Goal: Find specific page/section: Find specific page/section

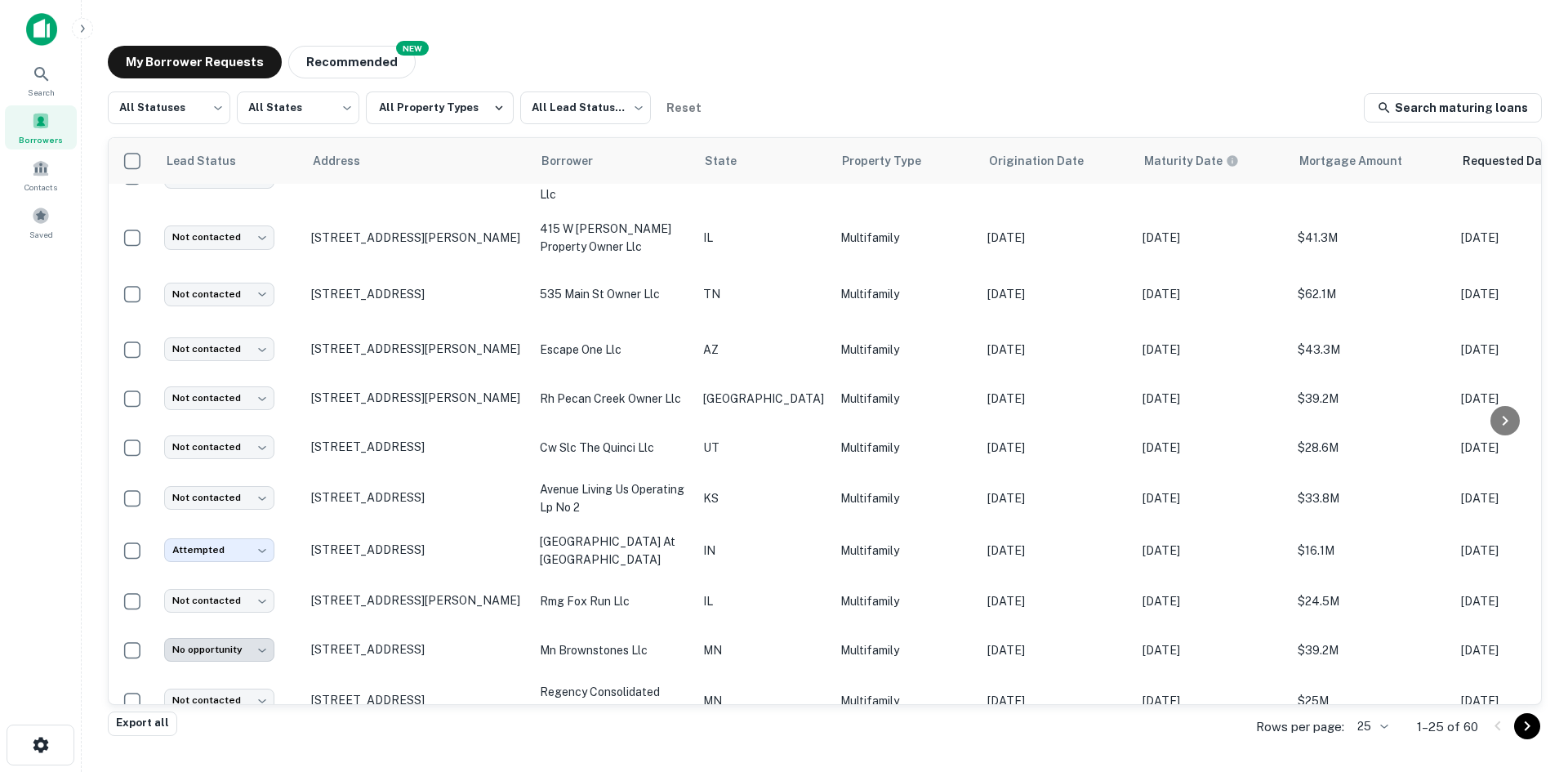
scroll to position [185, 0]
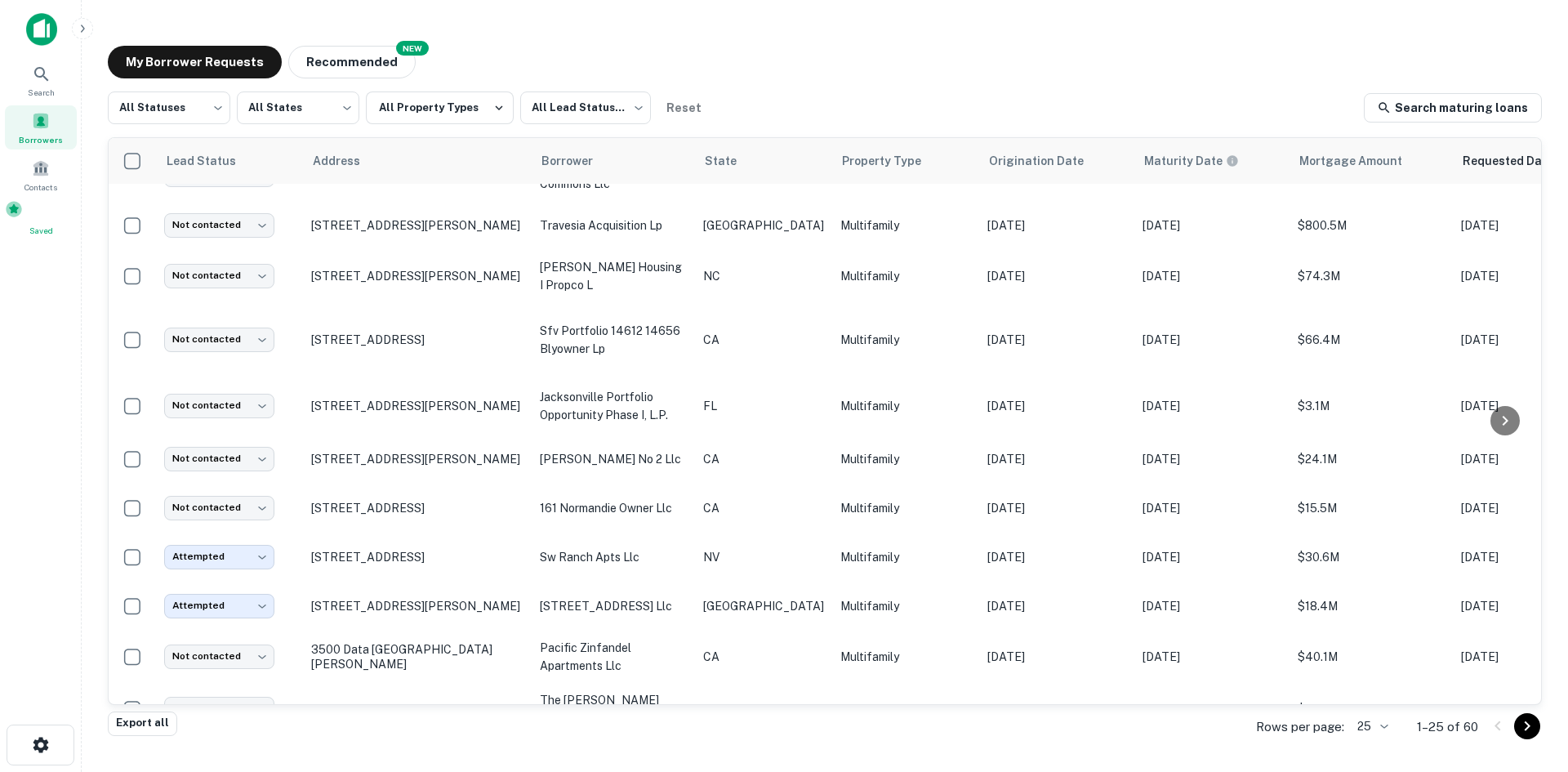
click at [52, 206] on div "Saved" at bounding box center [41, 218] width 72 height 37
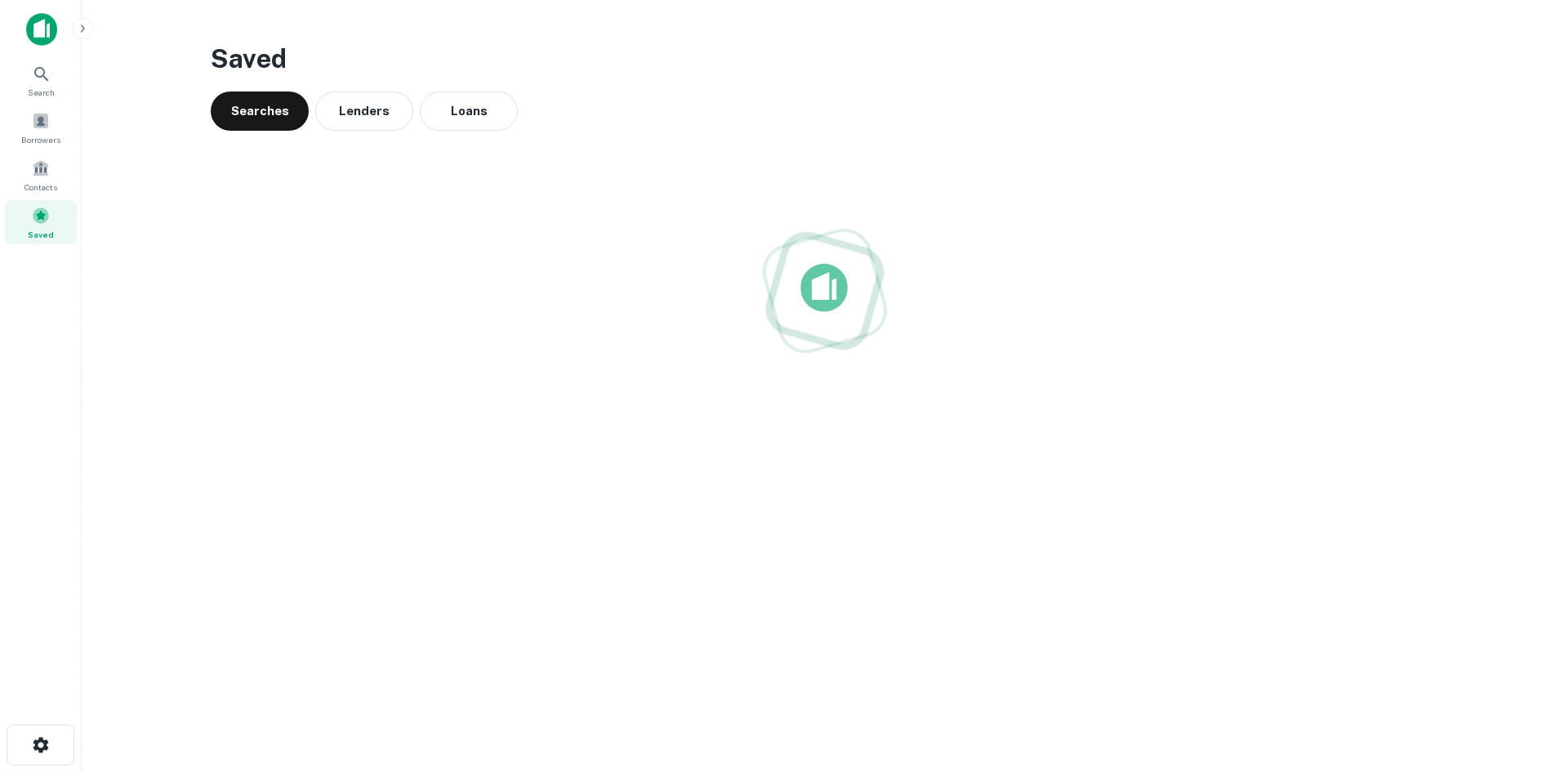
click at [472, 118] on button "Loans" at bounding box center [468, 111] width 98 height 39
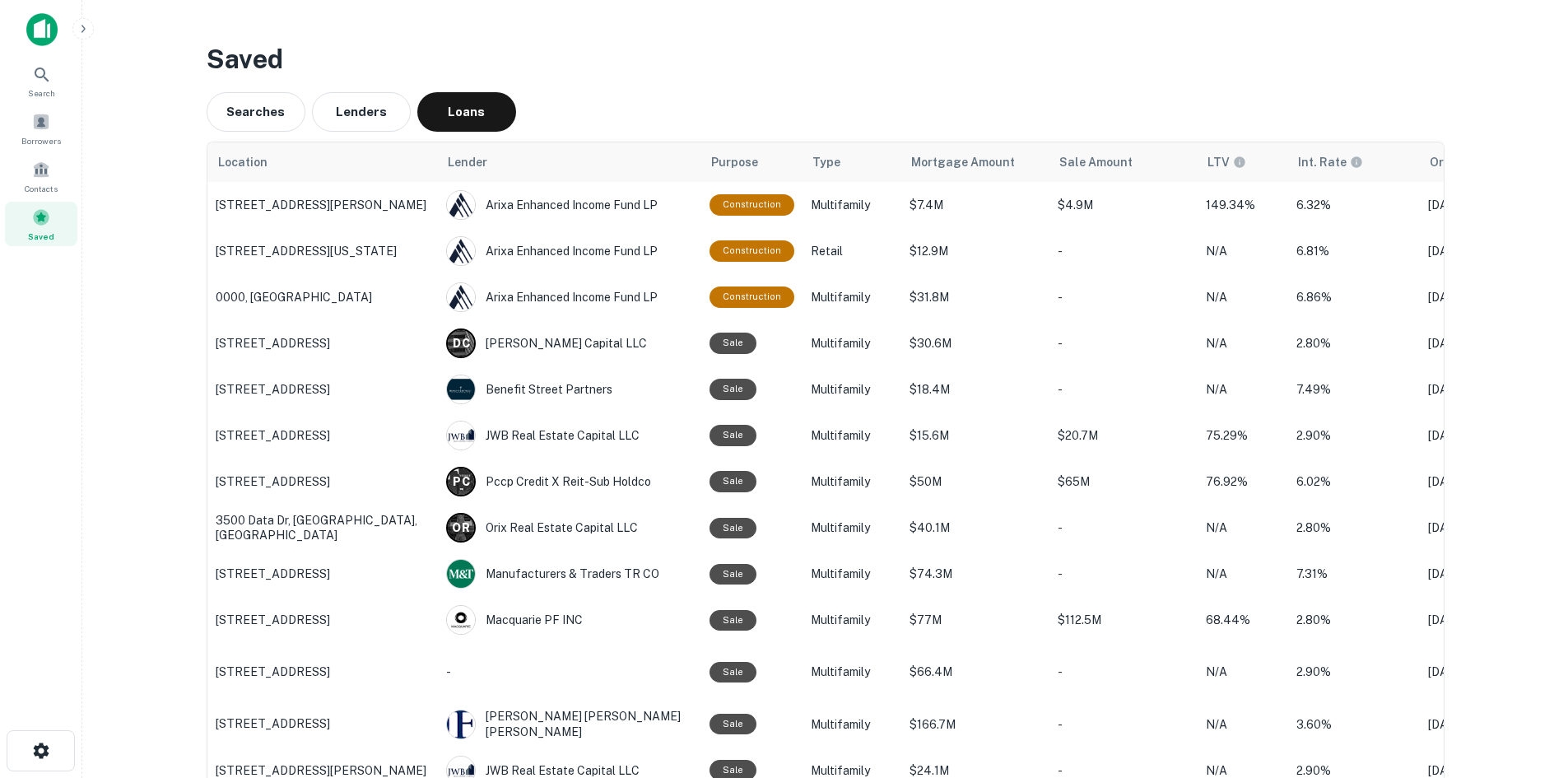
click at [951, 169] on span "Mortgage Amount" at bounding box center [963, 161] width 104 height 20
click at [32, 135] on span "Borrowers" at bounding box center [41, 141] width 39 height 13
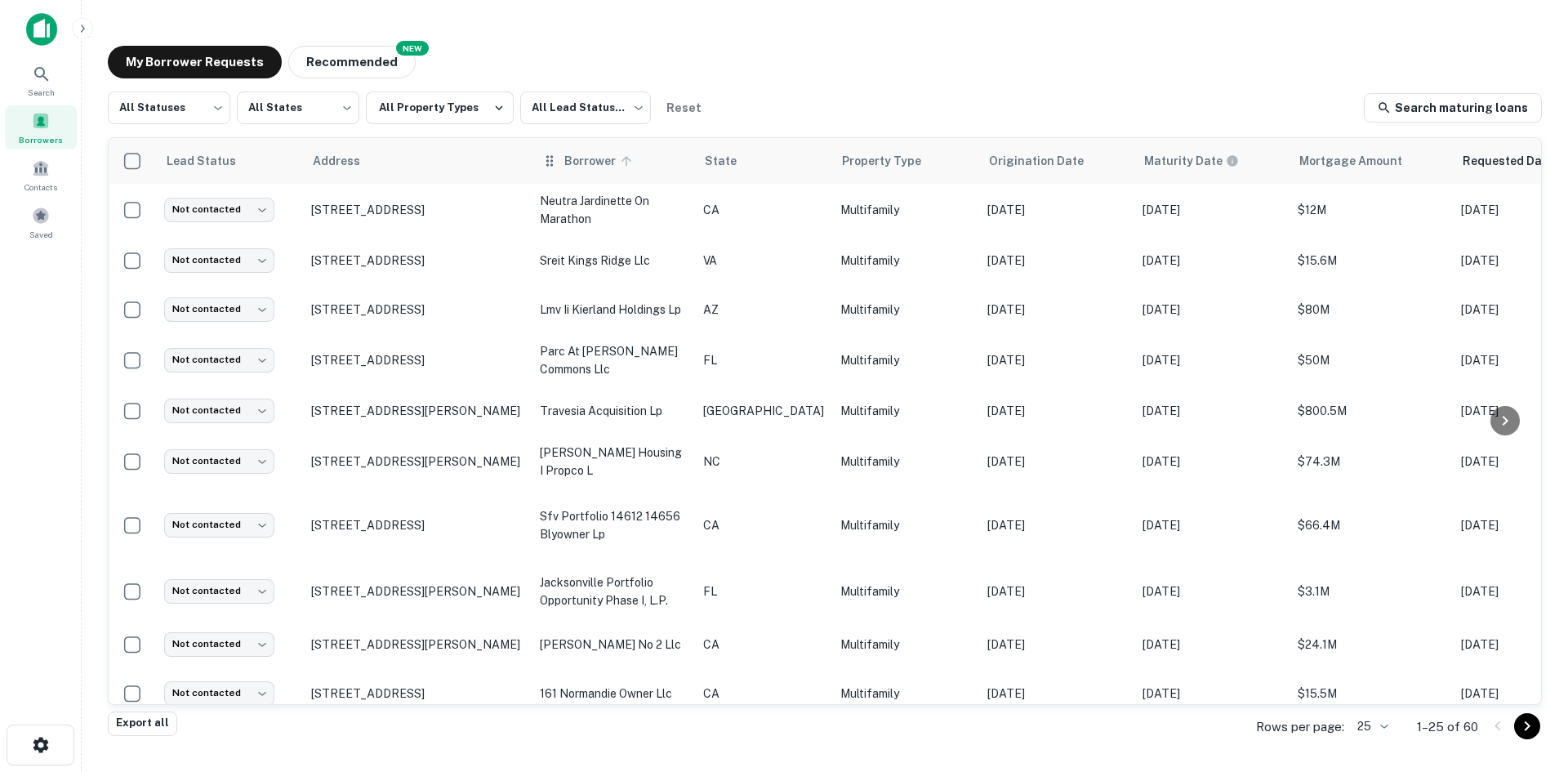
click at [566, 157] on span "Borrower" at bounding box center [601, 160] width 73 height 19
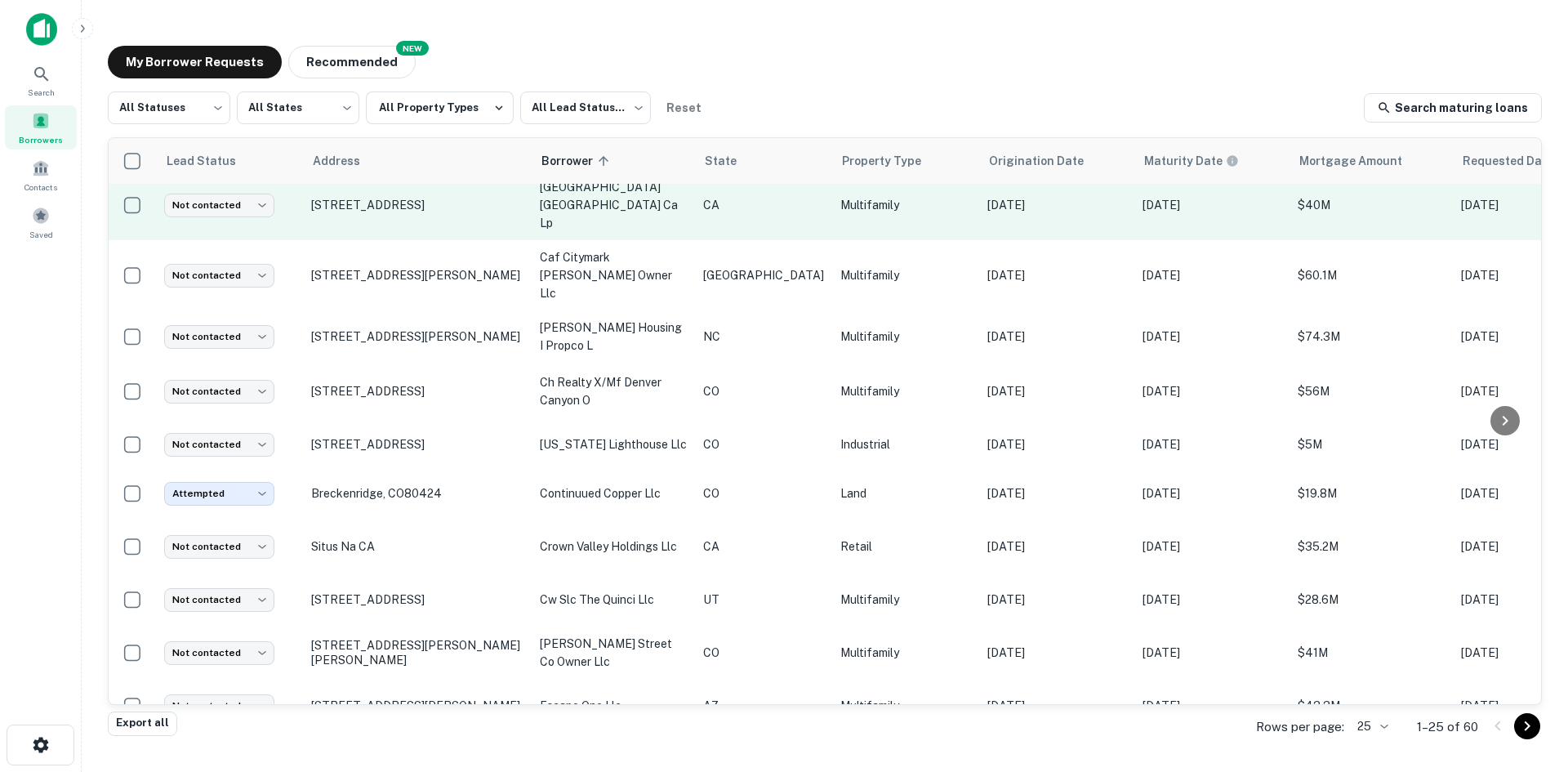
scroll to position [805, 0]
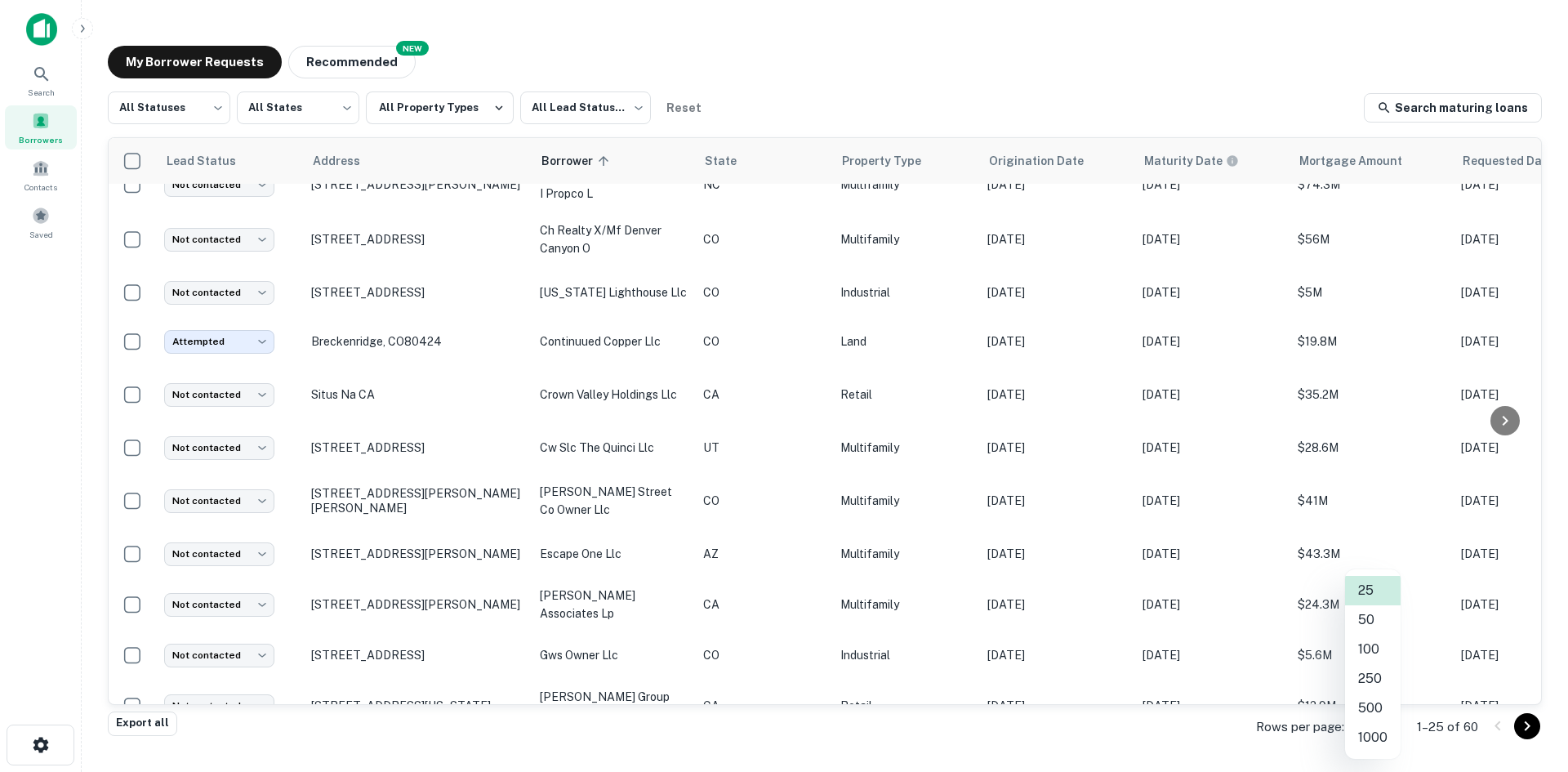
click at [1364, 729] on body "Search Borrowers Contacts Saved My Borrower Requests NEW Recommended All Status…" at bounding box center [784, 386] width 1568 height 772
click at [1369, 741] on li "1000" at bounding box center [1373, 738] width 56 height 30
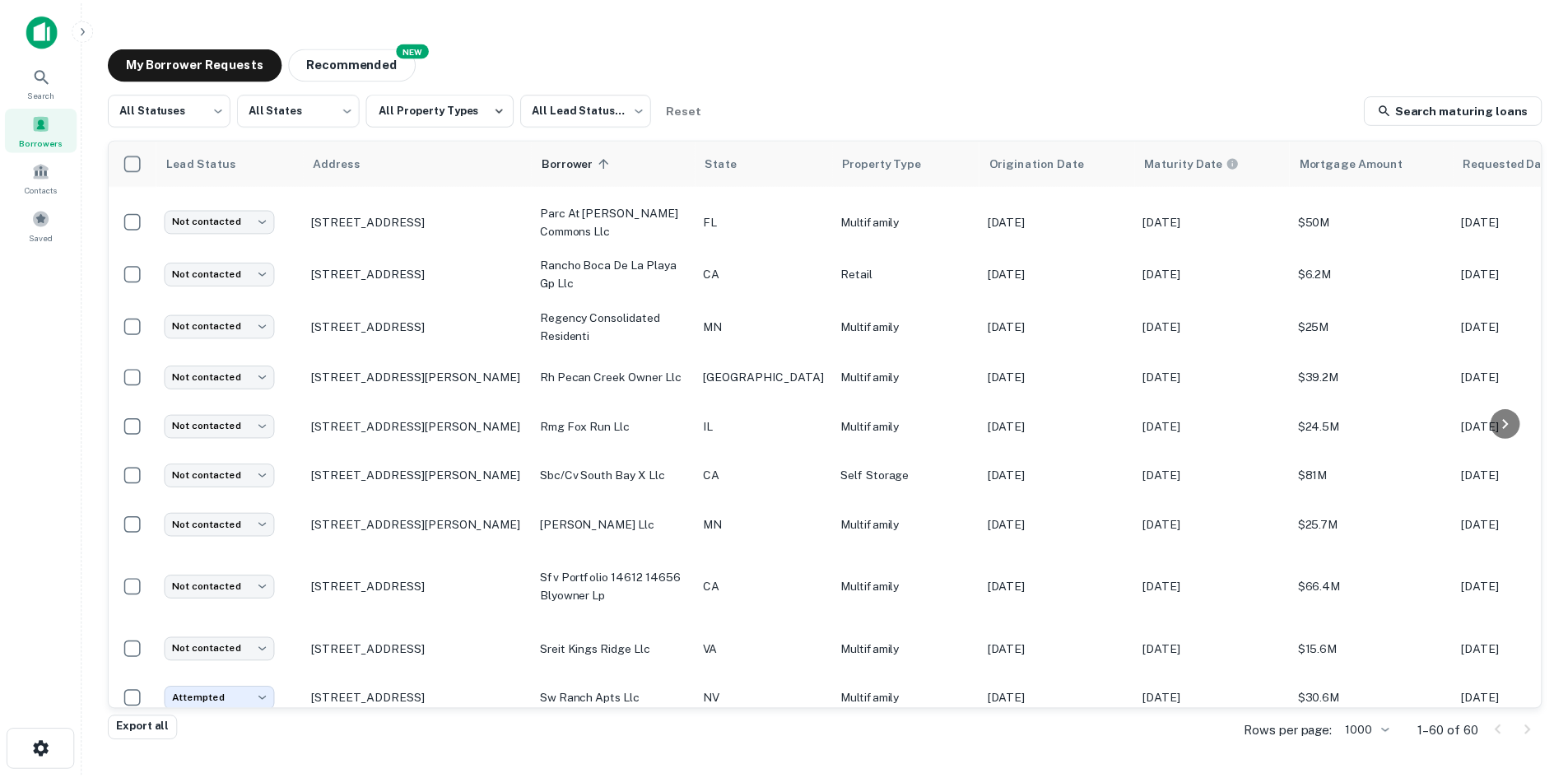
scroll to position [2211, 0]
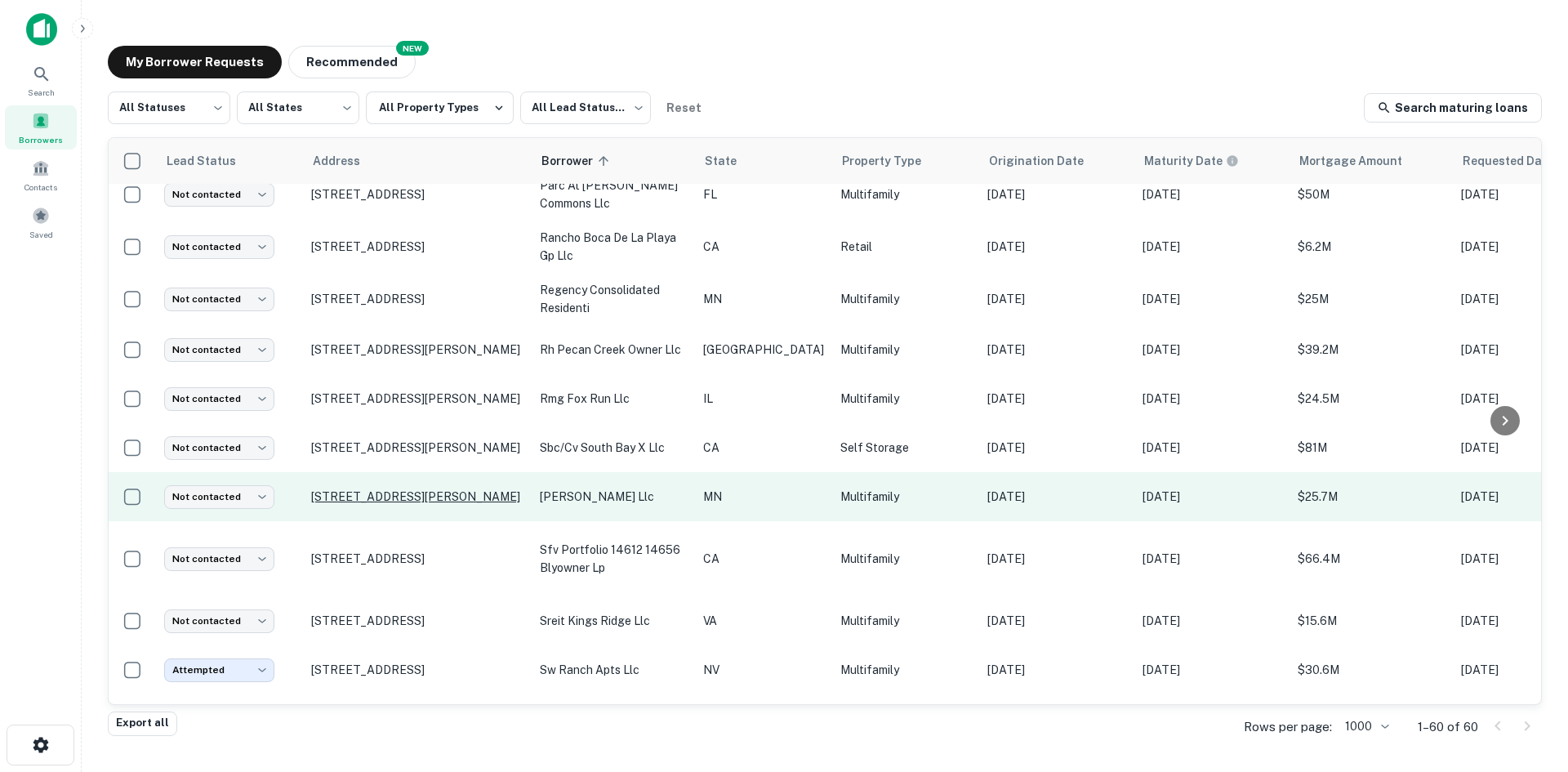
click at [452, 489] on p "[STREET_ADDRESS][PERSON_NAME]" at bounding box center [417, 496] width 212 height 15
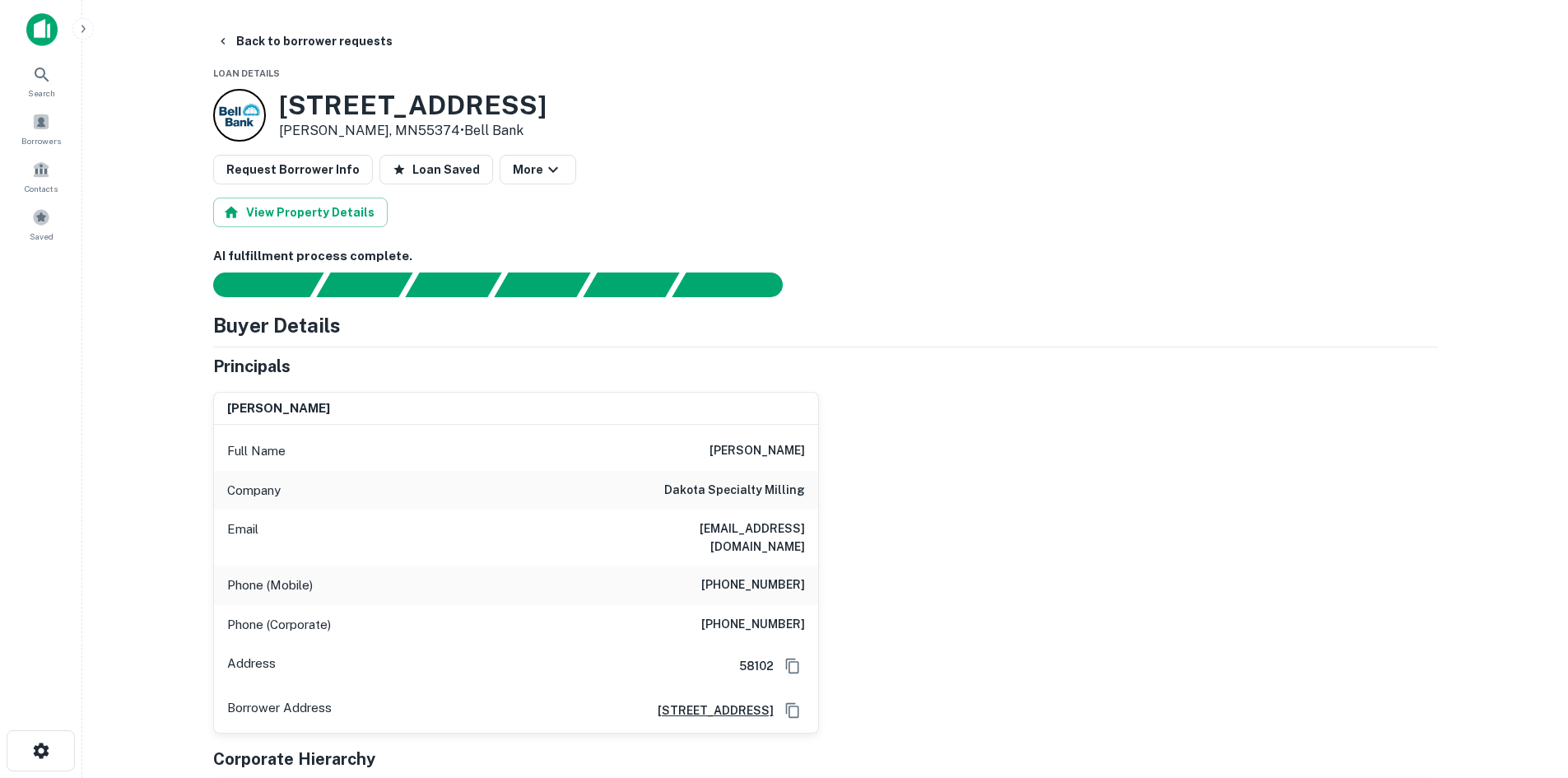
drag, startPoint x: 567, startPoint y: 104, endPoint x: 283, endPoint y: 104, distance: 284.0
click at [283, 104] on div "[STREET_ADDRESS][PERSON_NAME] • Bell Bank" at bounding box center [825, 115] width 1225 height 52
copy h3 "[STREET_ADDRESS]"
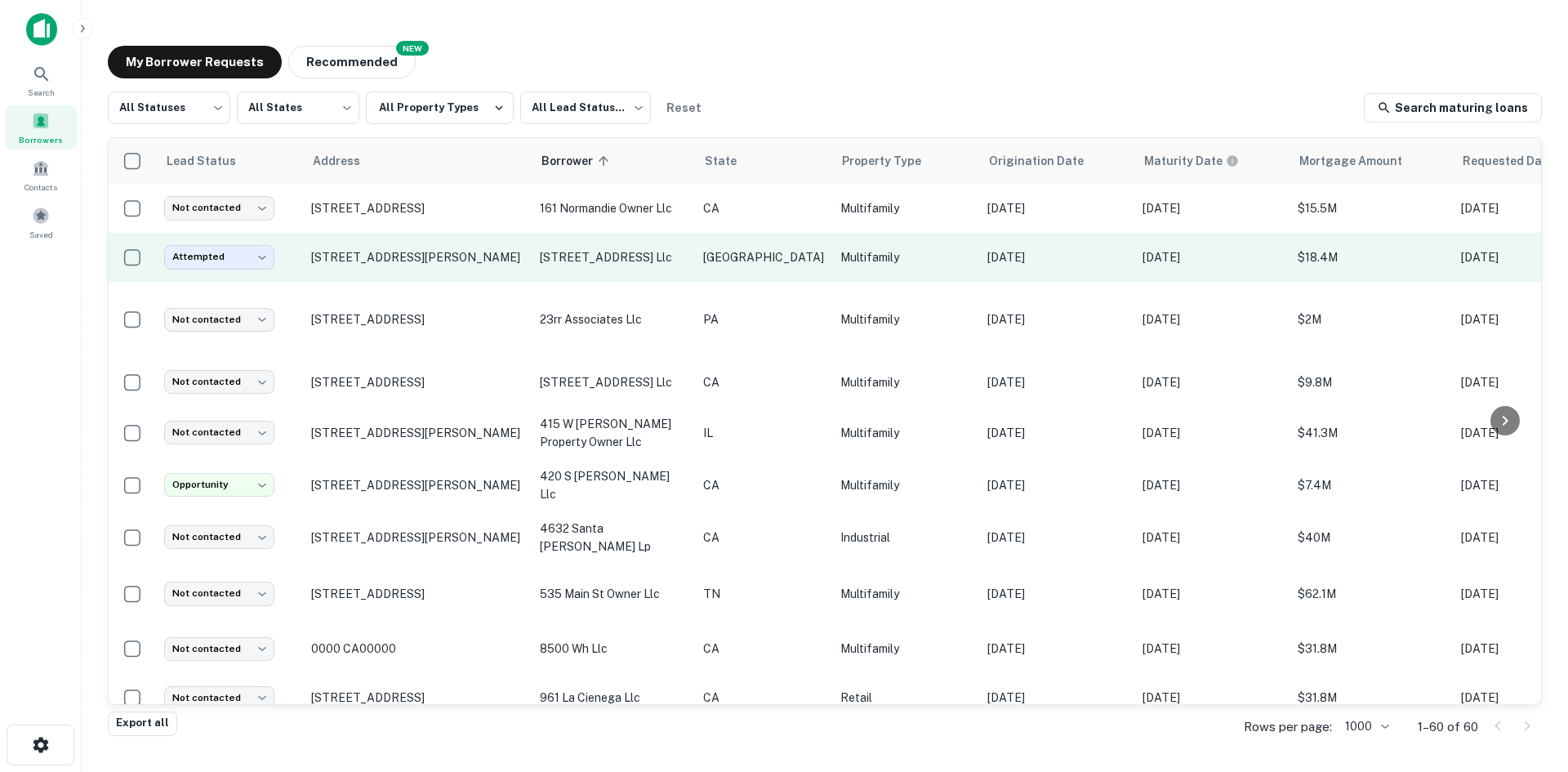
click at [437, 275] on td "[STREET_ADDRESS][PERSON_NAME]" at bounding box center [417, 256] width 229 height 49
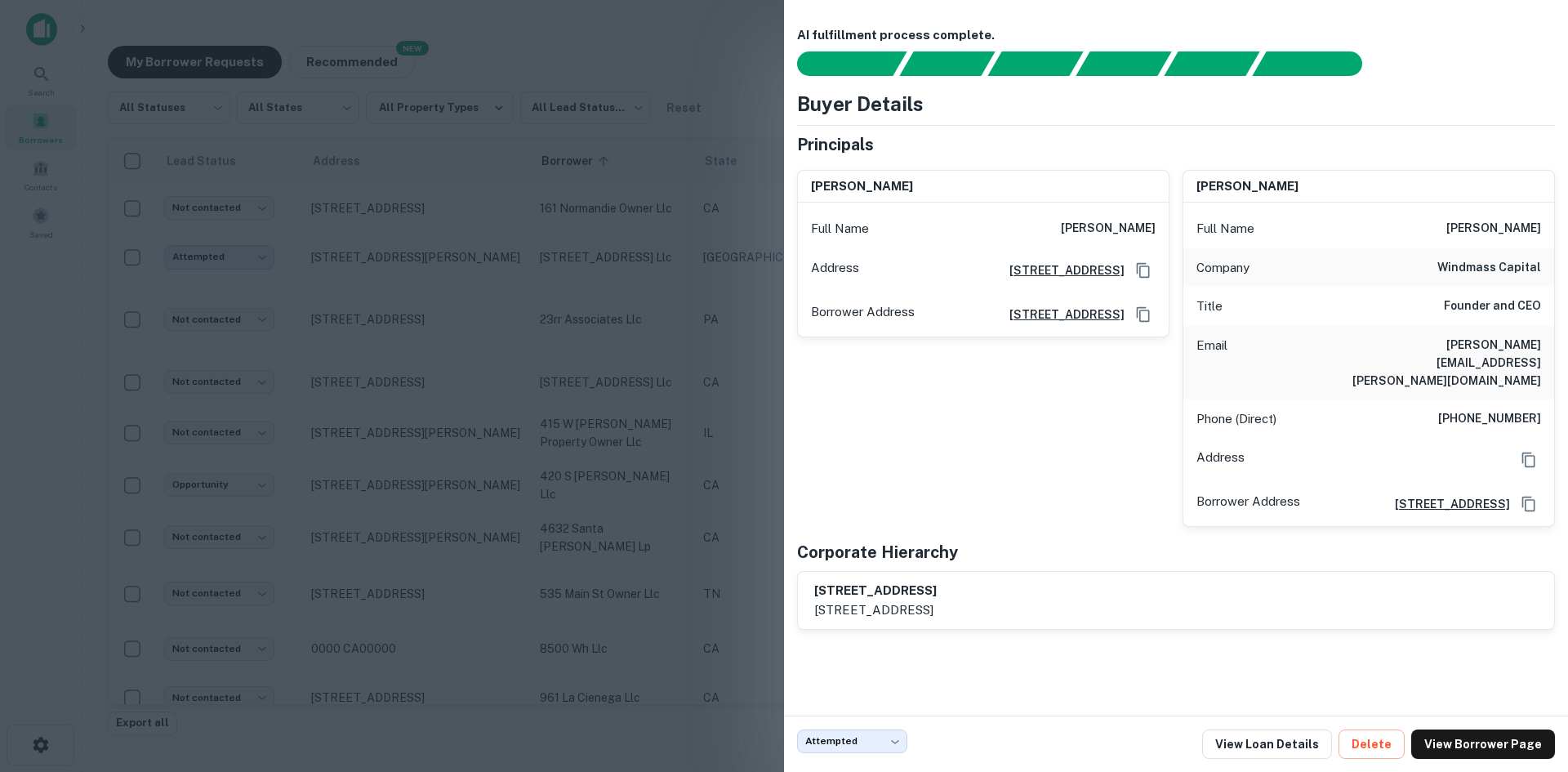
click at [641, 330] on div at bounding box center [784, 386] width 1568 height 772
